Goal: Find specific page/section: Find specific page/section

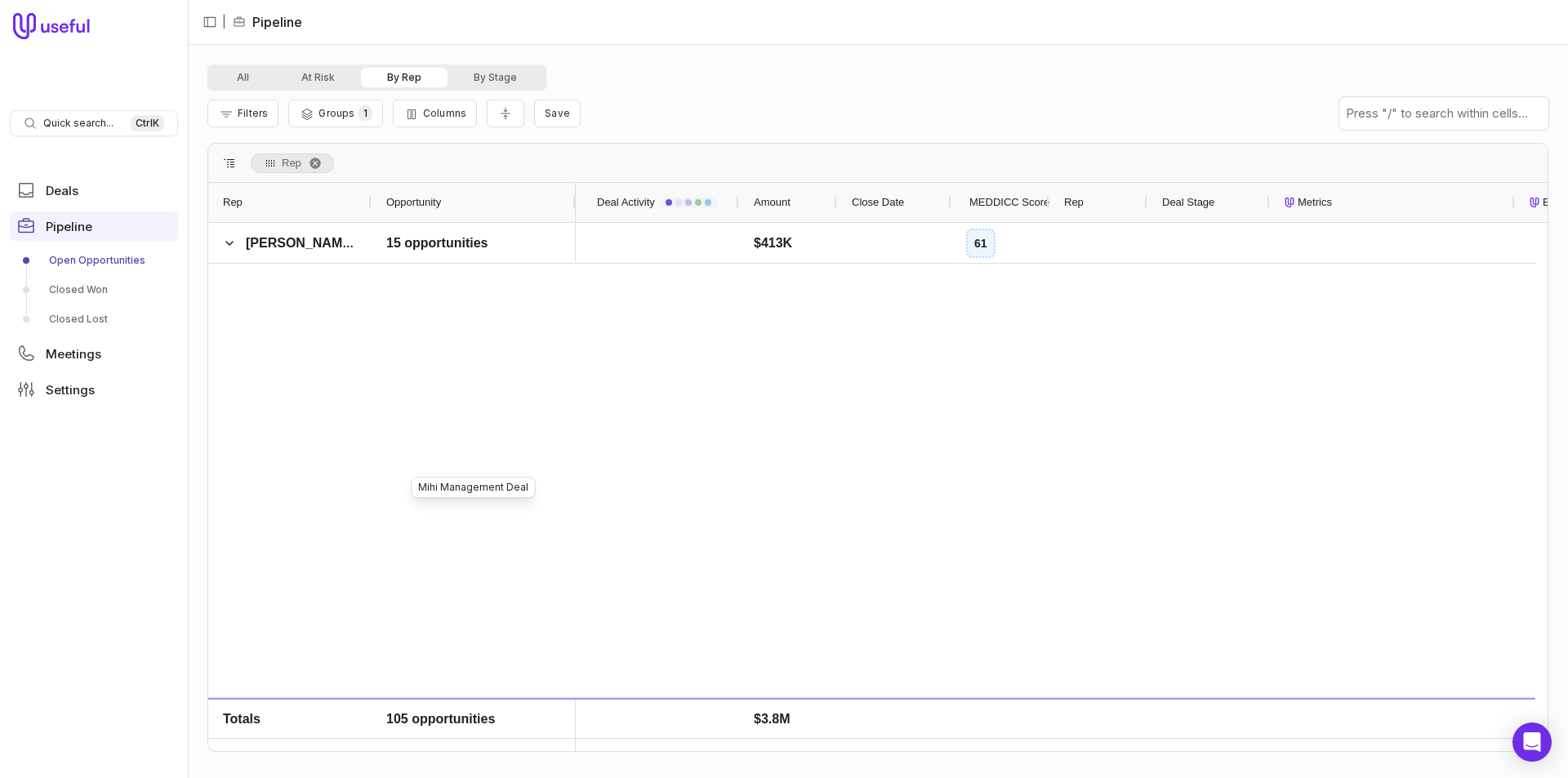
scroll to position [3769, 0]
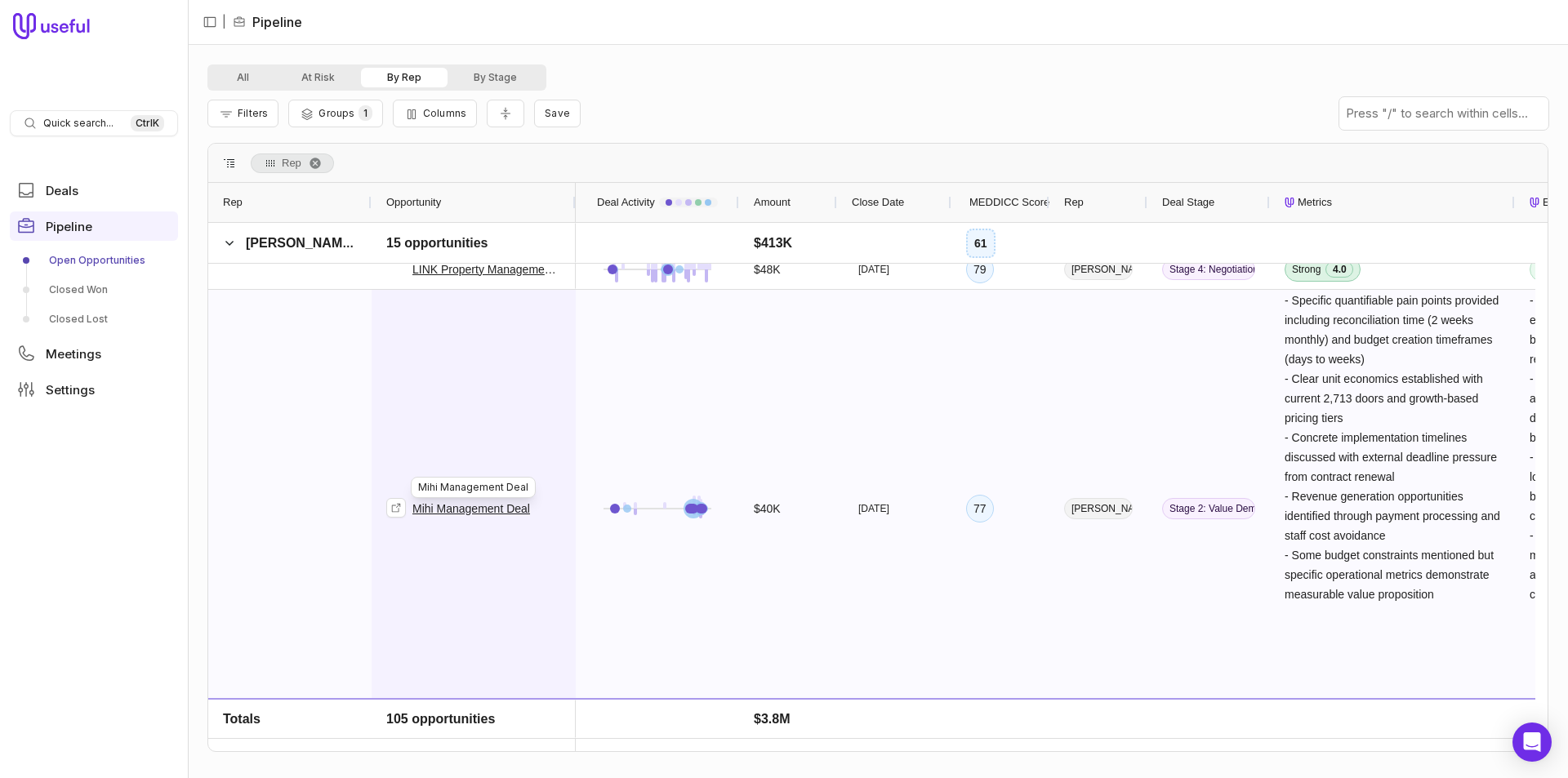
click at [463, 338] on span "Mihi Management Deal" at bounding box center [474, 508] width 175 height 435
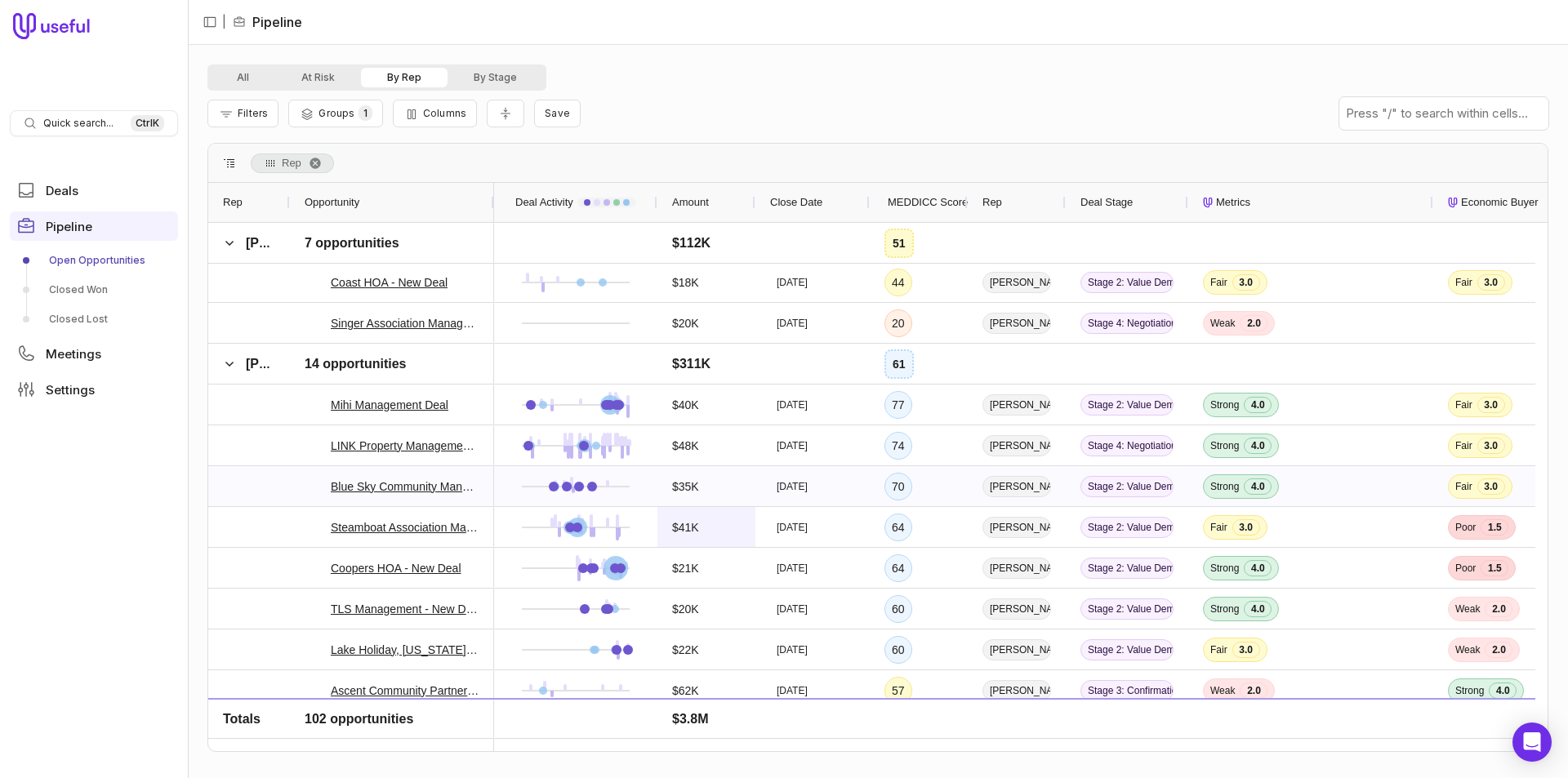
scroll to position [3003, 0]
